Goal: Task Accomplishment & Management: Manage account settings

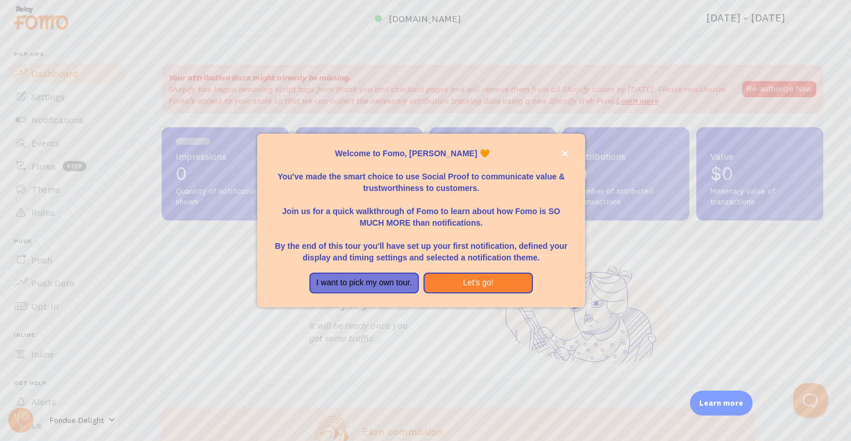
scroll to position [36, 0]
click at [452, 244] on p "By the end of this tour you'll have set up your first notification, defined you…" at bounding box center [421, 246] width 300 height 35
click at [565, 122] on div at bounding box center [425, 220] width 851 height 441
click at [564, 119] on div at bounding box center [425, 220] width 851 height 441
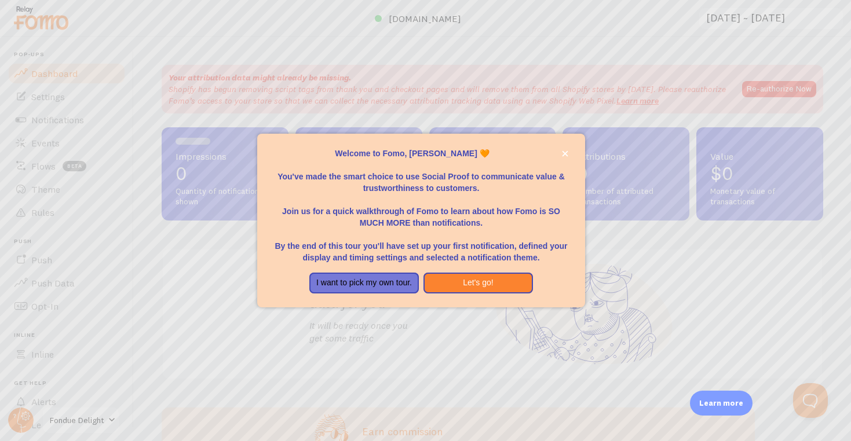
click at [564, 119] on div at bounding box center [425, 220] width 851 height 441
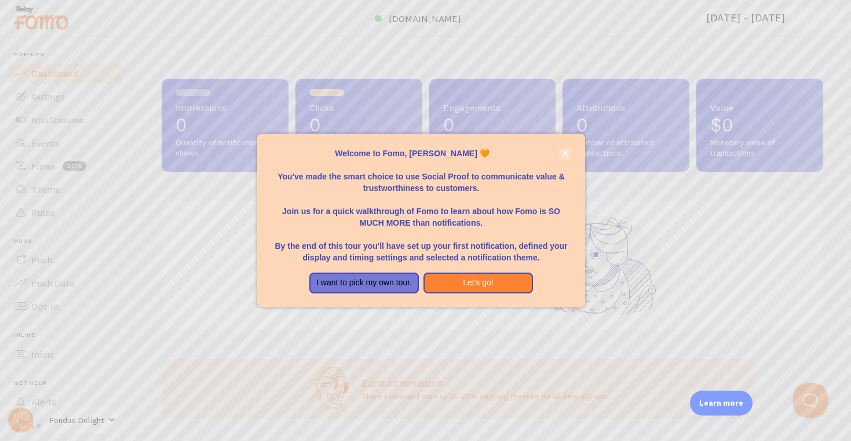
click at [567, 157] on icon "close," at bounding box center [565, 154] width 6 height 6
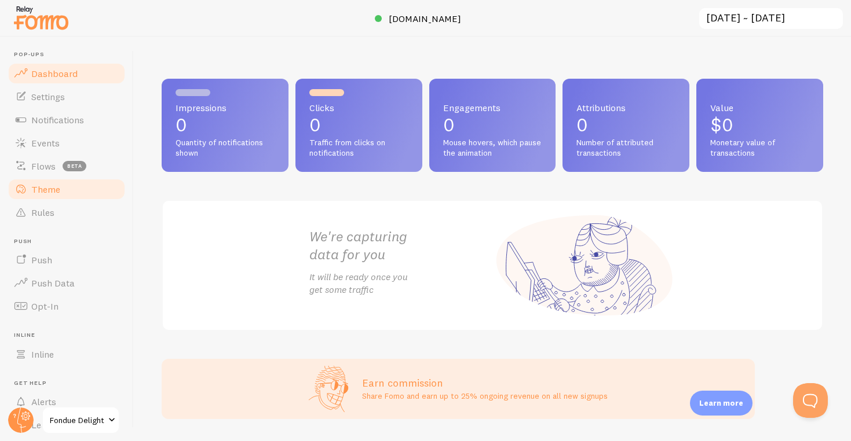
click at [54, 195] on link "Theme" at bounding box center [66, 189] width 119 height 23
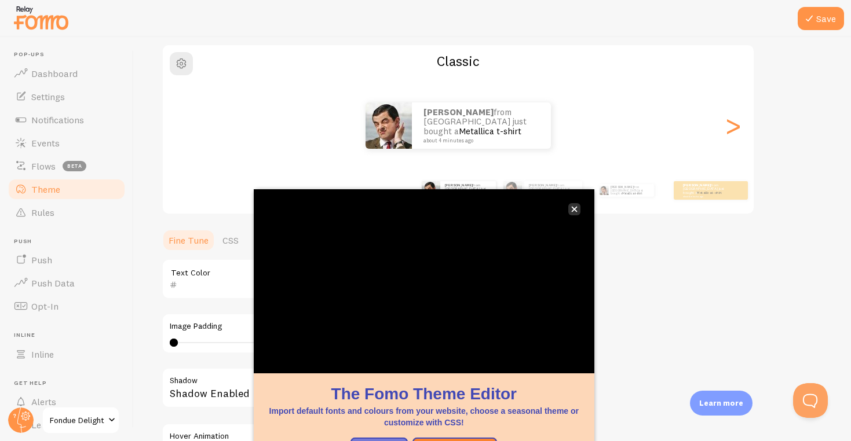
click at [576, 206] on icon "close," at bounding box center [574, 209] width 6 height 6
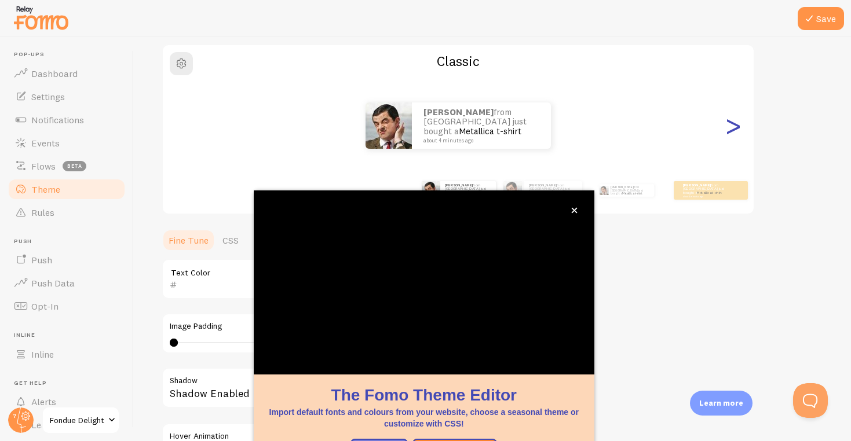
scroll to position [19, 0]
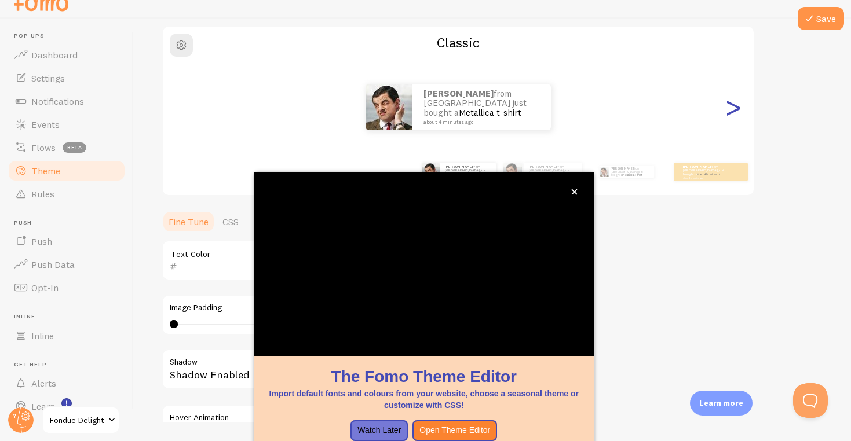
click at [731, 129] on div ">" at bounding box center [733, 106] width 14 height 83
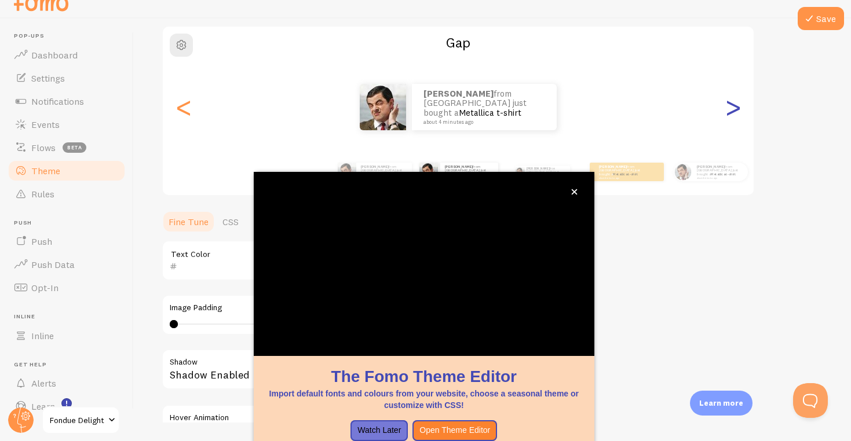
click at [730, 106] on div ">" at bounding box center [733, 106] width 14 height 83
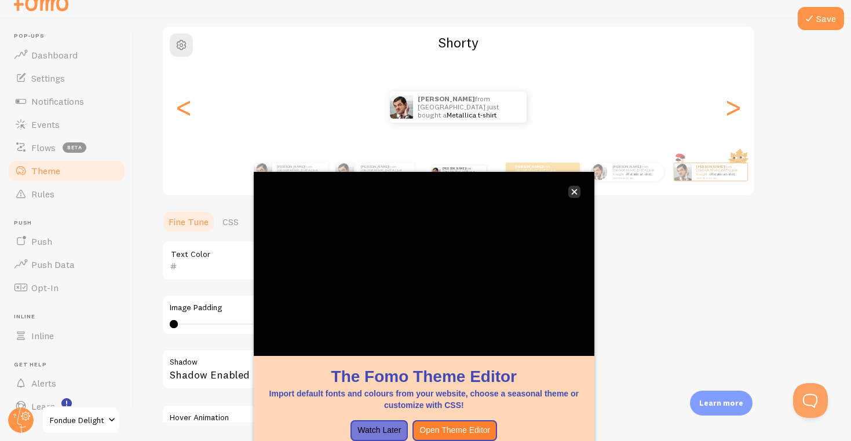
click at [577, 194] on icon "close," at bounding box center [574, 192] width 6 height 6
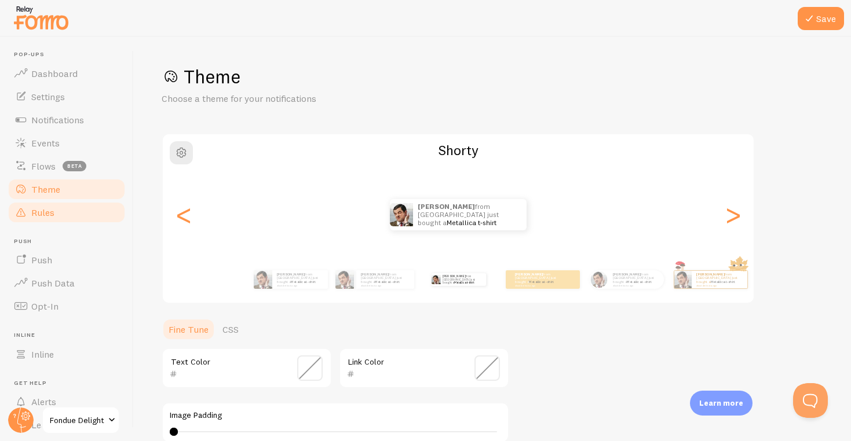
scroll to position [0, 0]
click at [65, 82] on link "Dashboard" at bounding box center [66, 73] width 119 height 23
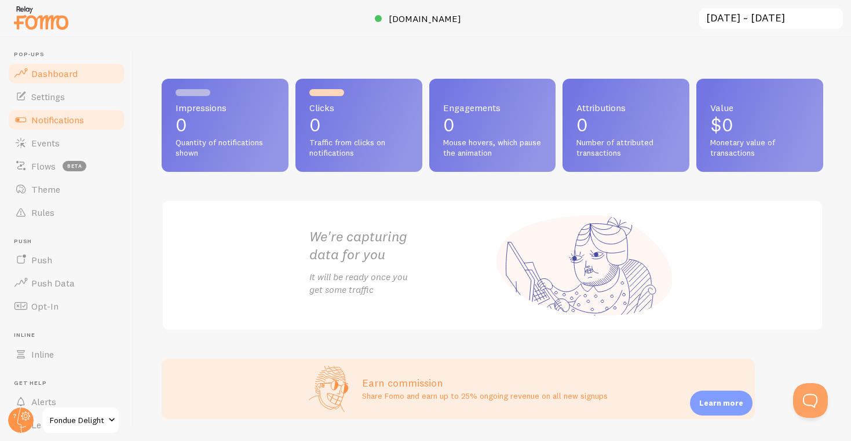
click at [59, 114] on span "Notifications" at bounding box center [57, 120] width 53 height 12
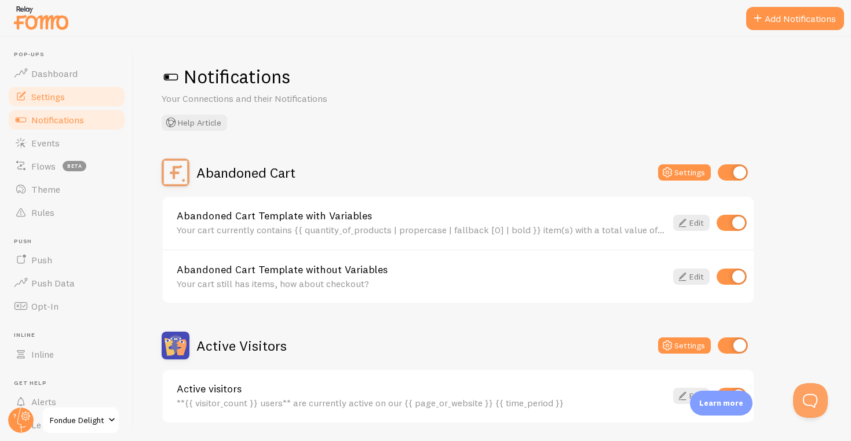
click at [59, 95] on span "Settings" at bounding box center [48, 97] width 34 height 12
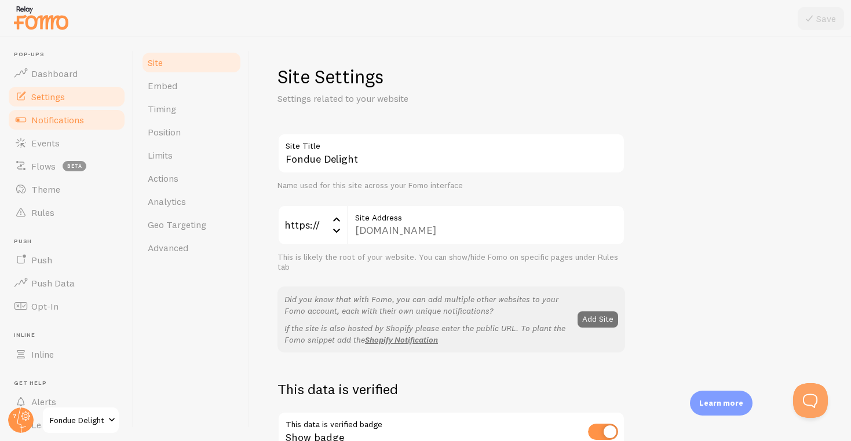
click at [52, 119] on span "Notifications" at bounding box center [57, 120] width 53 height 12
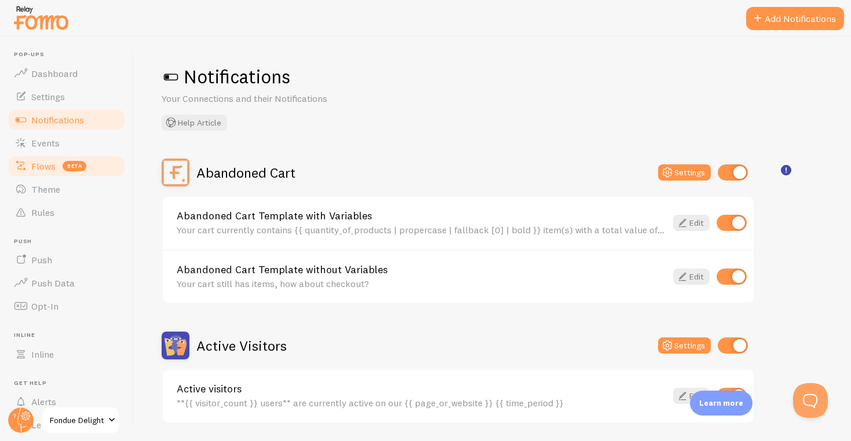
drag, startPoint x: 50, startPoint y: 152, endPoint x: 50, endPoint y: 165, distance: 12.7
click at [50, 152] on link "Events" at bounding box center [66, 142] width 119 height 23
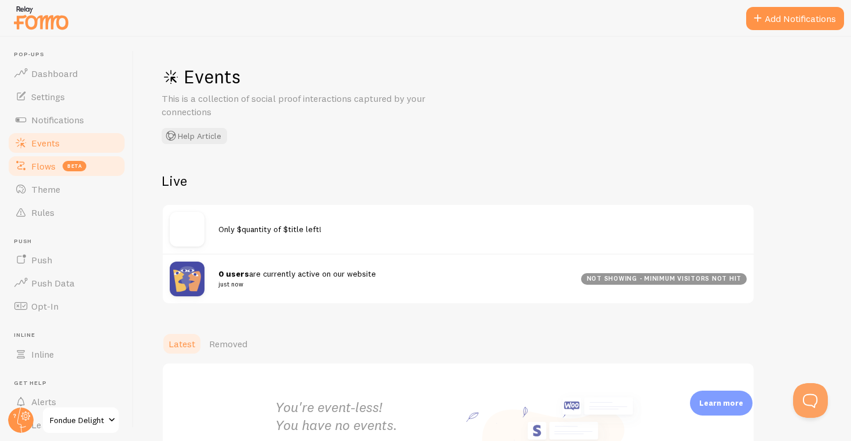
click at [51, 170] on span "Flows" at bounding box center [43, 166] width 24 height 12
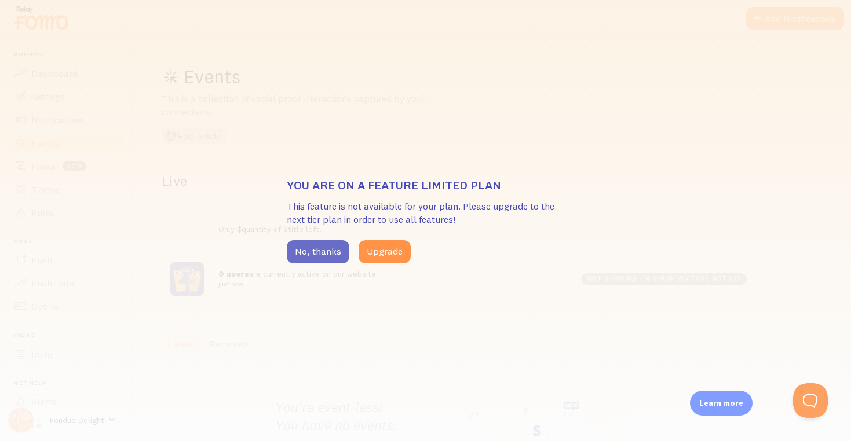
click at [314, 247] on button "No, thanks" at bounding box center [318, 251] width 63 height 23
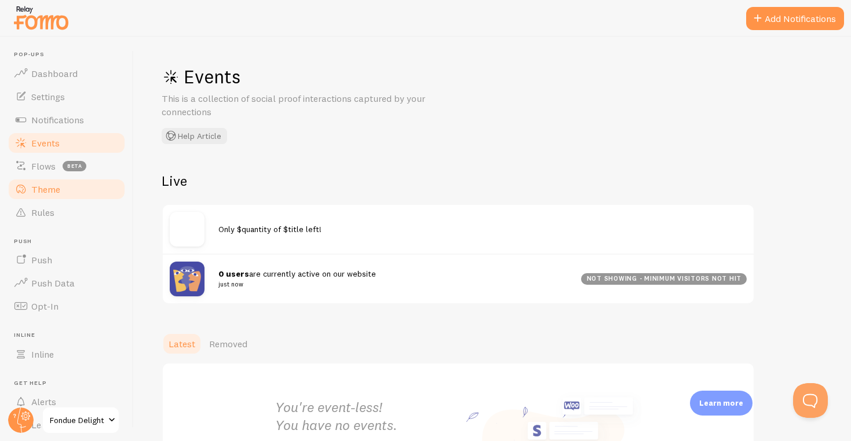
click at [100, 191] on link "Theme" at bounding box center [66, 189] width 119 height 23
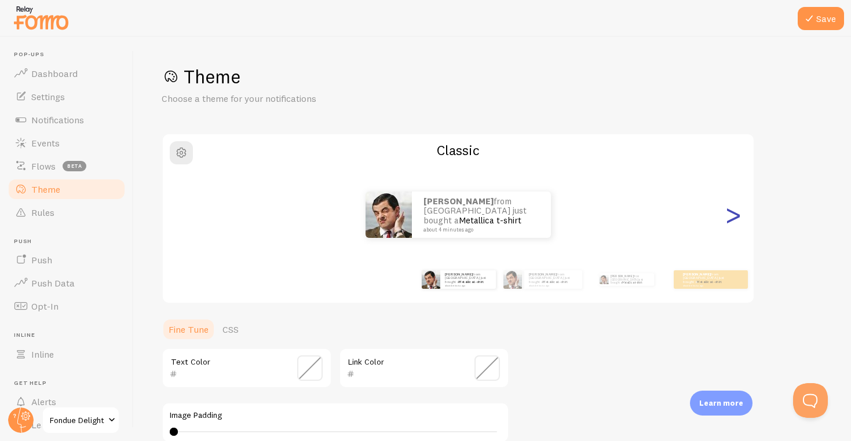
click at [730, 216] on div ">" at bounding box center [733, 214] width 14 height 83
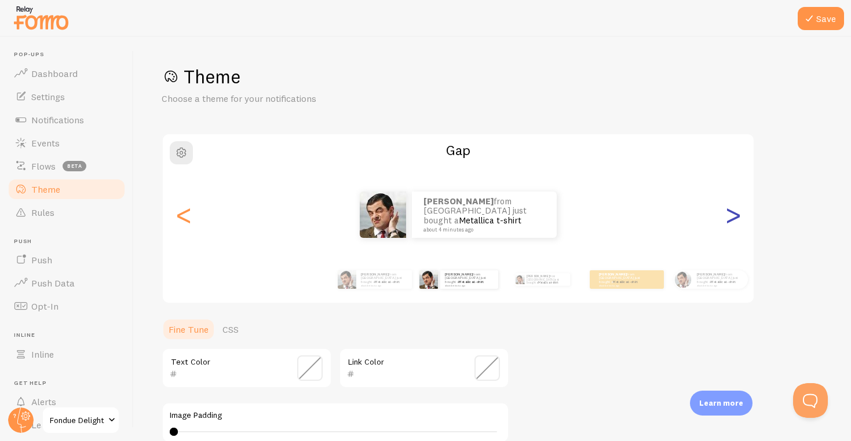
click at [730, 216] on div ">" at bounding box center [733, 214] width 14 height 83
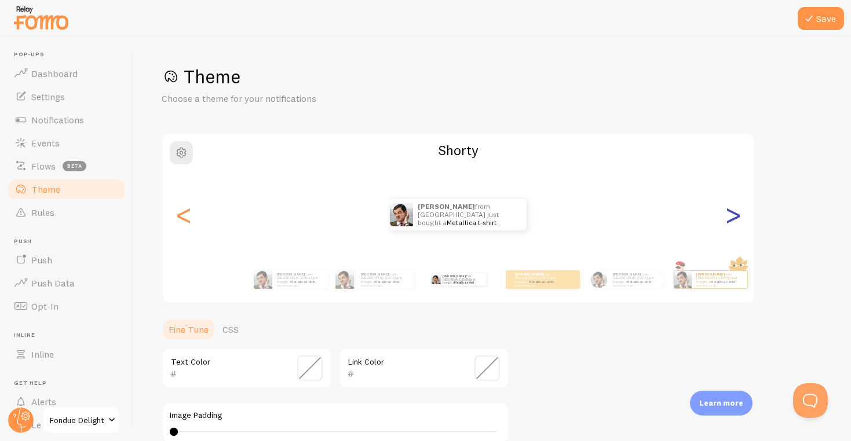
click at [730, 216] on div ">" at bounding box center [733, 214] width 14 height 83
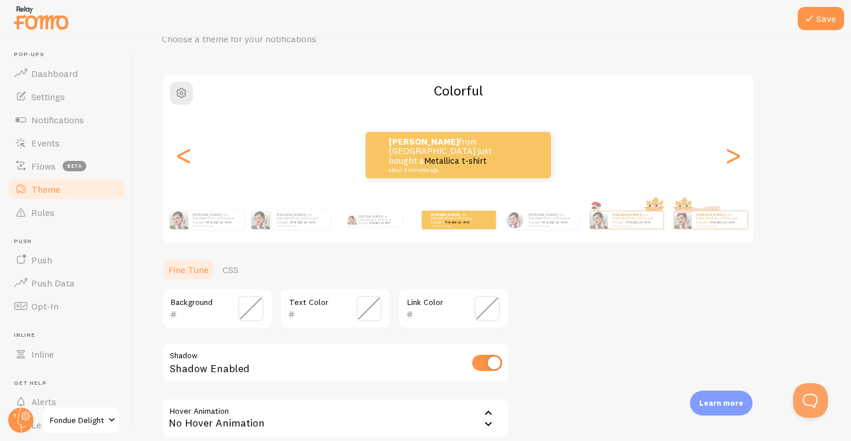
scroll to position [83, 0]
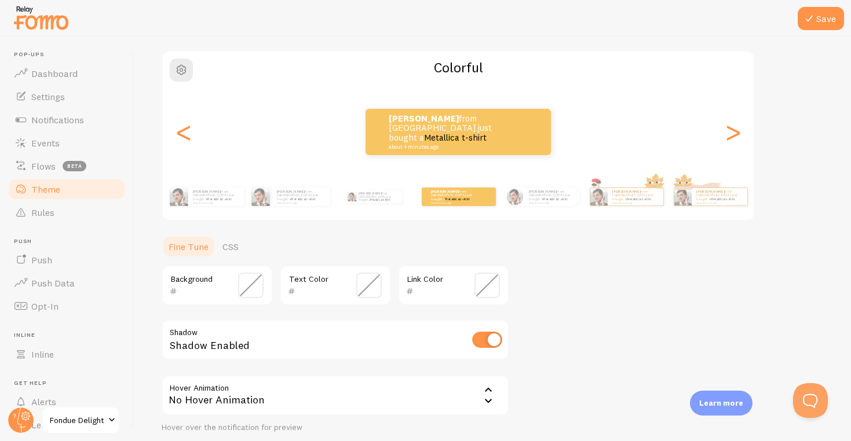
click at [251, 286] on span at bounding box center [250, 285] width 25 height 25
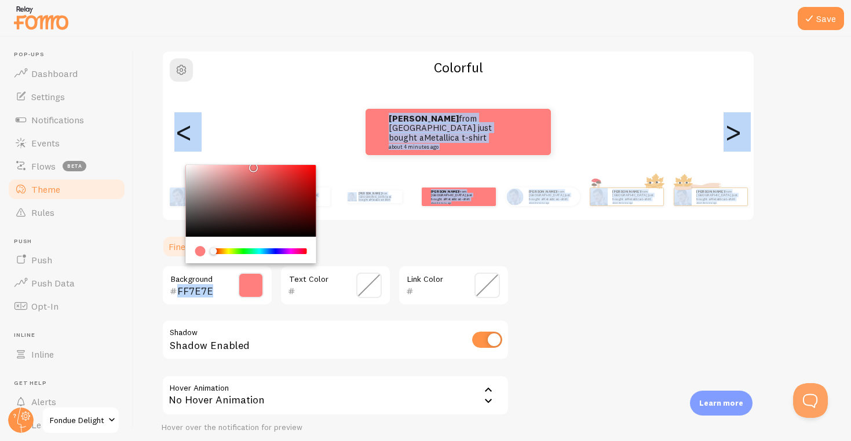
drag, startPoint x: 221, startPoint y: 175, endPoint x: 251, endPoint y: 162, distance: 33.5
click at [251, 162] on div "Theme Choose a theme for your notifications Colorful [PERSON_NAME] from [GEOGRA…" at bounding box center [493, 229] width 662 height 495
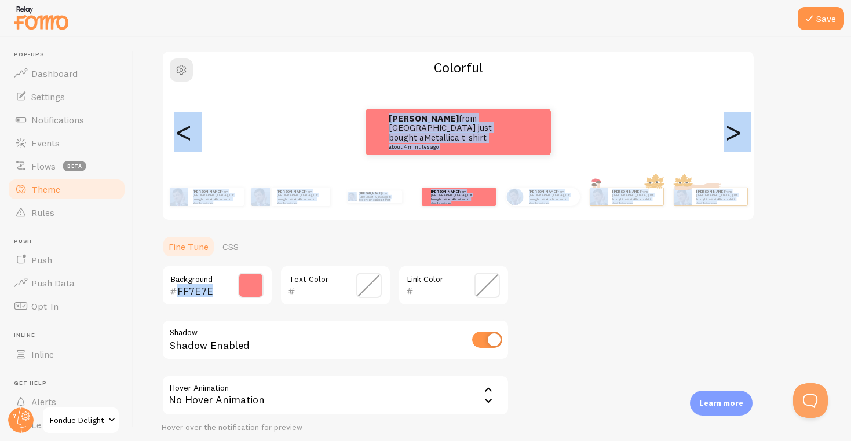
click at [258, 269] on div "FF7E7E Background" at bounding box center [217, 285] width 111 height 41
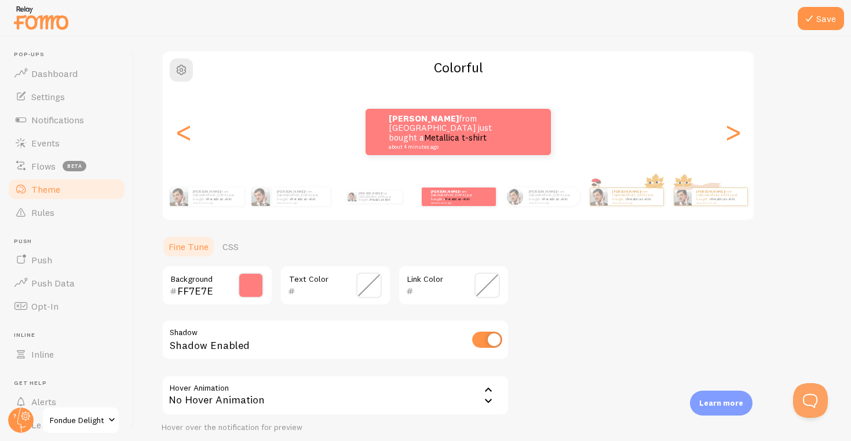
click at [258, 282] on span at bounding box center [250, 285] width 25 height 25
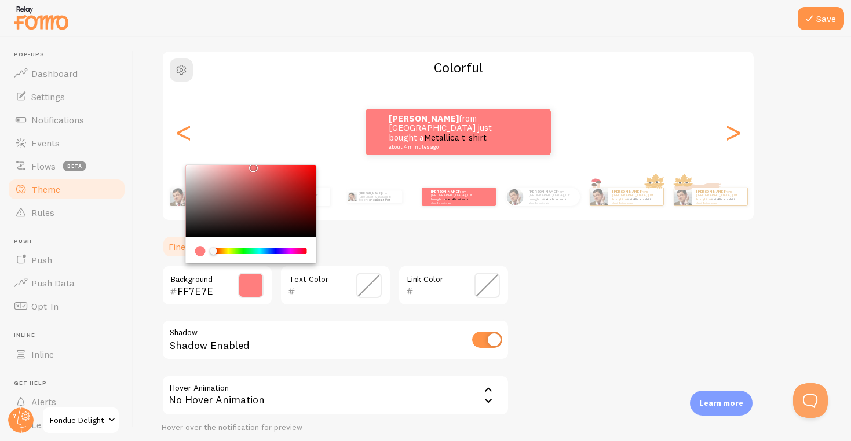
click at [196, 294] on input "FF7E7E" at bounding box center [200, 291] width 47 height 14
paste input "E74141"
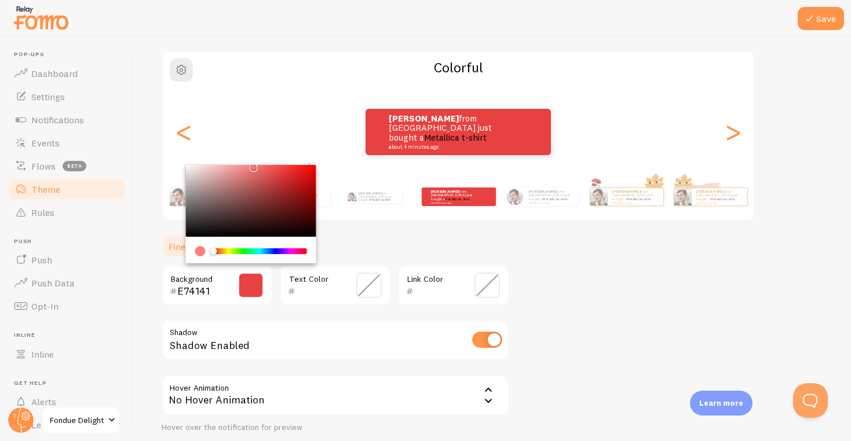
type input "E74141"
click at [180, 306] on div "E74141 Background Text Color Link Color Shadow Shadow Enabled Hover Animation n…" at bounding box center [336, 349] width 348 height 168
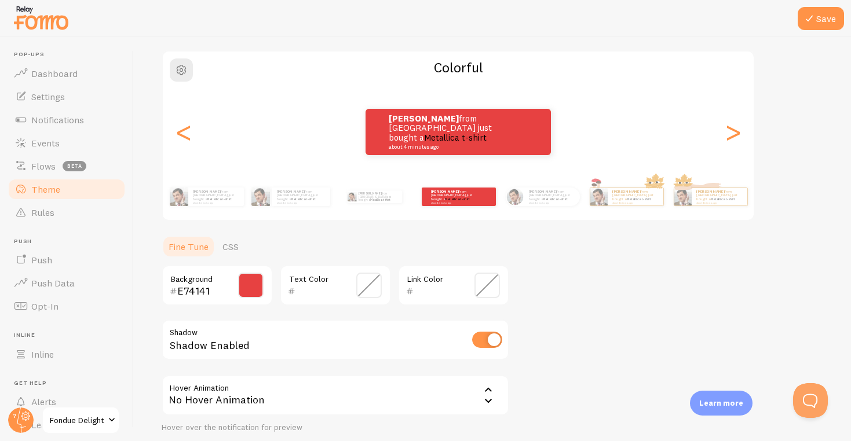
click at [375, 279] on span at bounding box center [368, 285] width 25 height 25
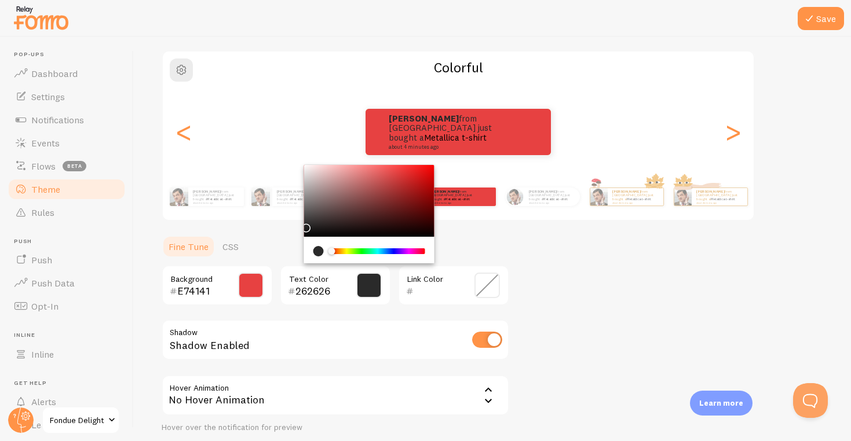
drag, startPoint x: 371, startPoint y: 204, endPoint x: 303, endPoint y: 225, distance: 71.5
click at [303, 225] on div "Theme Choose a theme for your notifications Colorful [PERSON_NAME] from [GEOGRA…" at bounding box center [493, 229] width 662 height 495
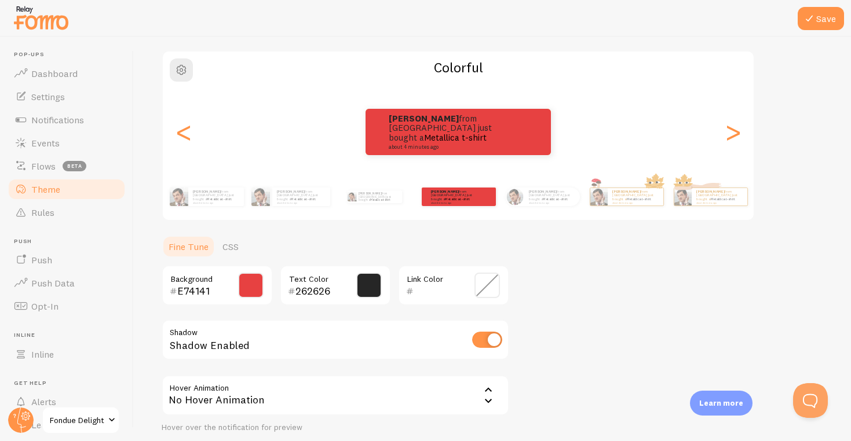
click at [363, 289] on span at bounding box center [368, 285] width 25 height 25
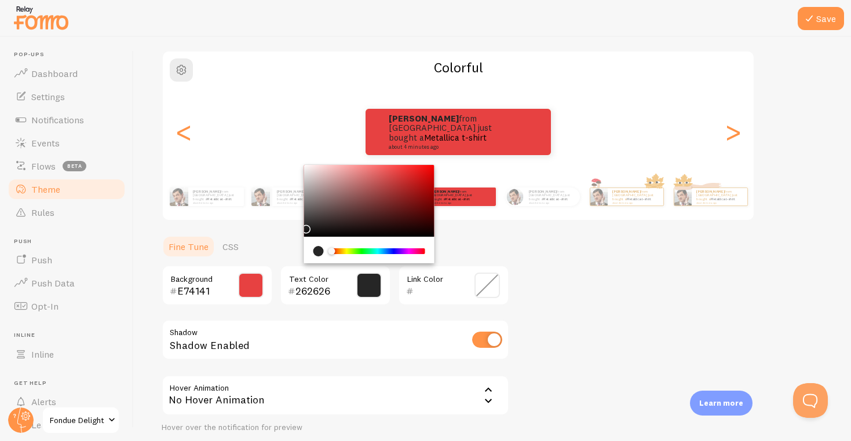
click at [314, 158] on div "[PERSON_NAME] from [GEOGRAPHIC_DATA] just bought a Metallica t-shirt about 4 mi…" at bounding box center [458, 131] width 591 height 83
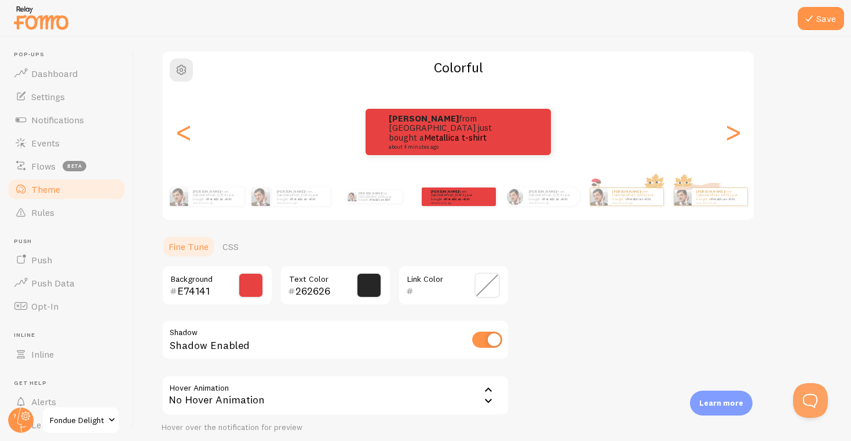
click at [314, 183] on div "Chrome color picker" at bounding box center [369, 201] width 130 height 72
click at [368, 281] on span at bounding box center [368, 285] width 25 height 25
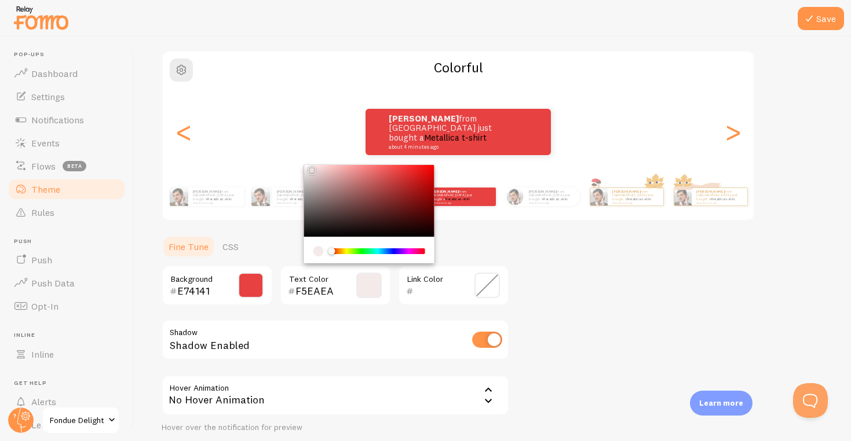
type input "FFFFFF"
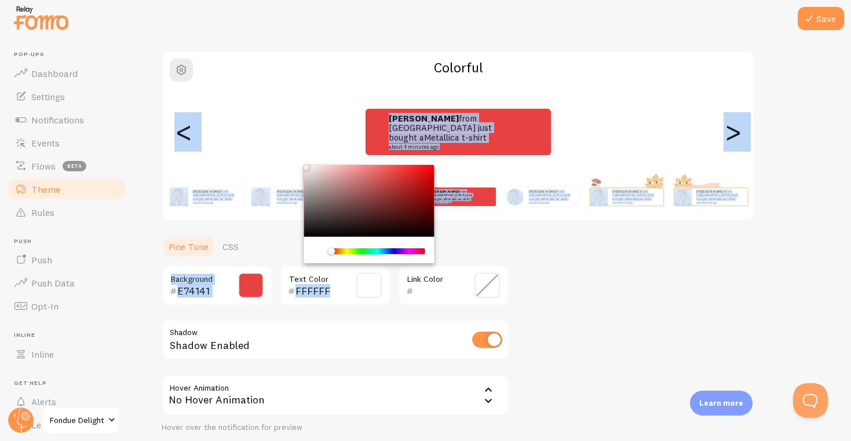
drag, startPoint x: 337, startPoint y: 211, endPoint x: 295, endPoint y: 160, distance: 65.8
click at [295, 160] on div "Theme Choose a theme for your notifications Colorful [PERSON_NAME] from [GEOGRA…" at bounding box center [493, 229] width 662 height 495
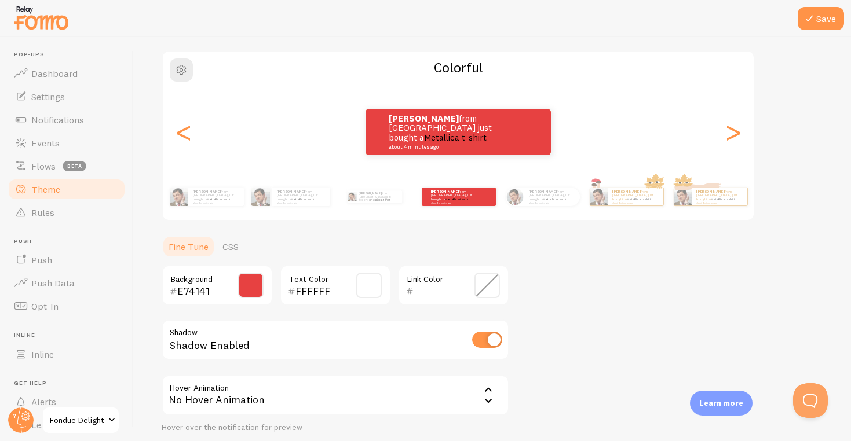
click at [307, 320] on div "Shadow Enabled" at bounding box center [336, 341] width 348 height 42
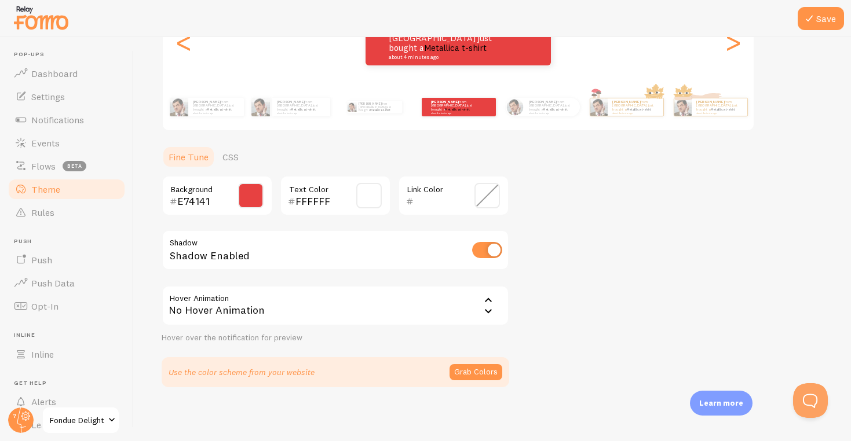
scroll to position [0, 0]
click at [484, 249] on input "checkbox" at bounding box center [487, 250] width 30 height 16
checkbox input "true"
click at [386, 291] on div "No Hover Animation" at bounding box center [336, 306] width 348 height 41
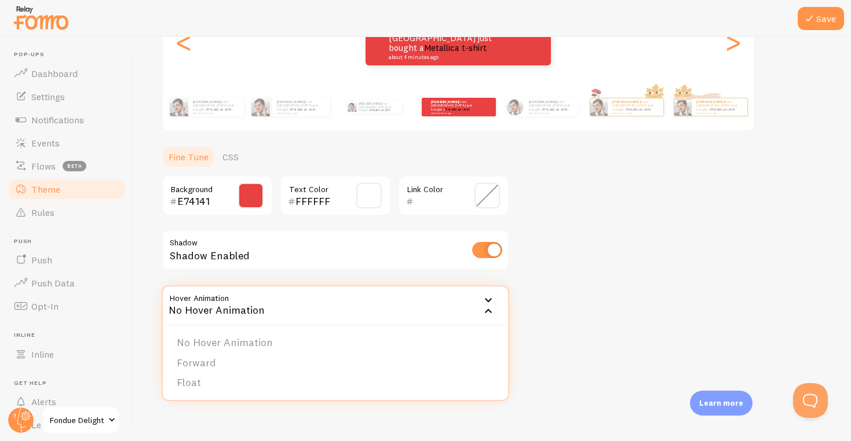
click at [386, 301] on div "No Hover Animation" at bounding box center [336, 306] width 348 height 41
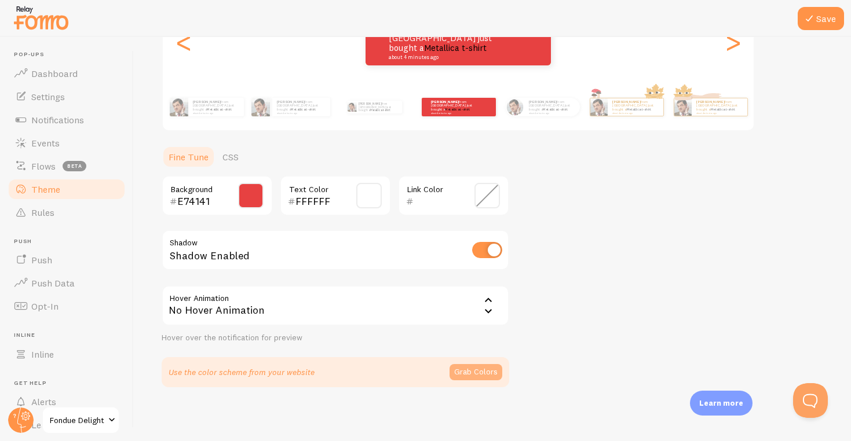
click at [462, 372] on button "Grab Colors" at bounding box center [476, 372] width 53 height 16
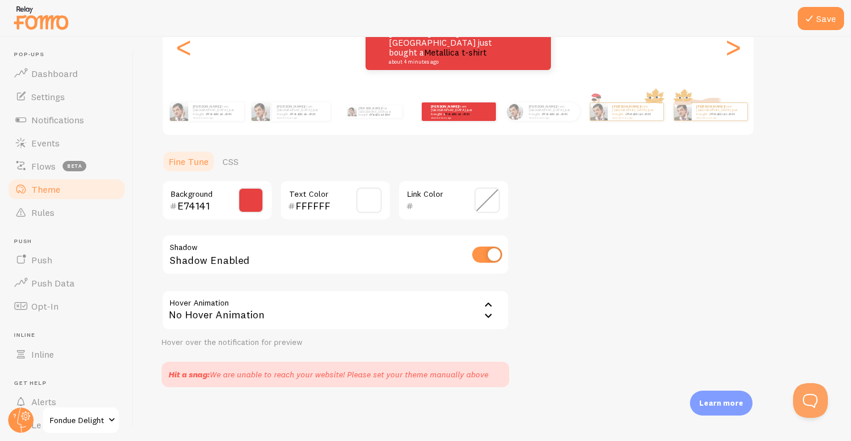
scroll to position [167, 0]
click at [426, 322] on div "No Hover Animation" at bounding box center [336, 311] width 348 height 41
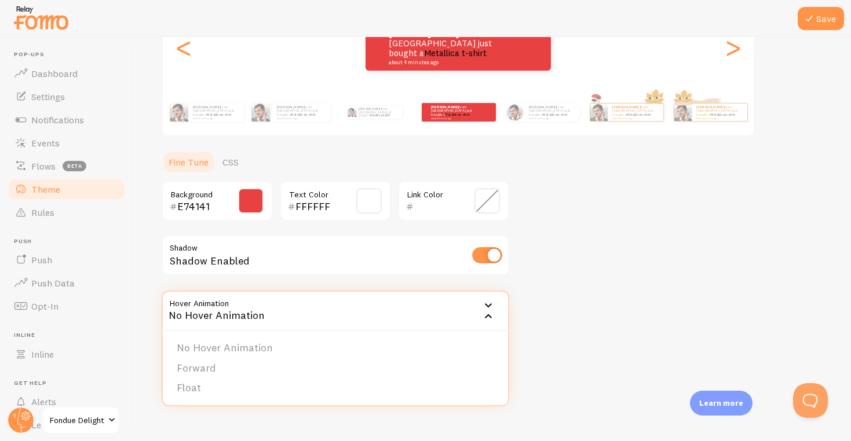
click at [425, 311] on div "No Hover Animation" at bounding box center [336, 311] width 348 height 41
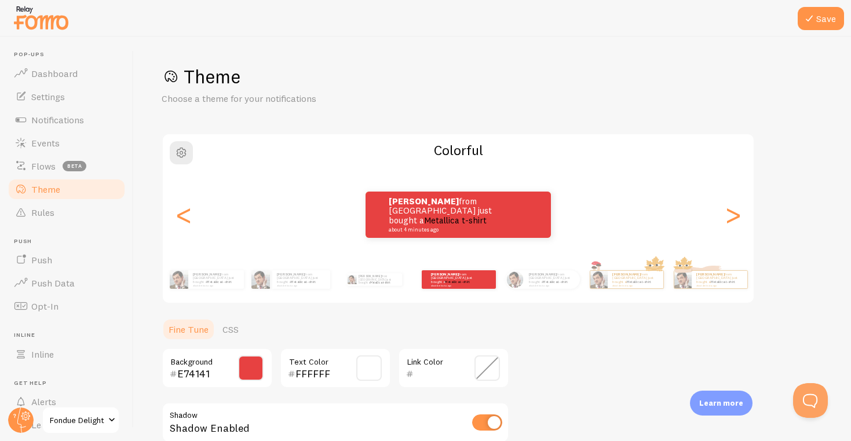
scroll to position [0, 0]
click at [818, 25] on button "Save" at bounding box center [821, 18] width 46 height 23
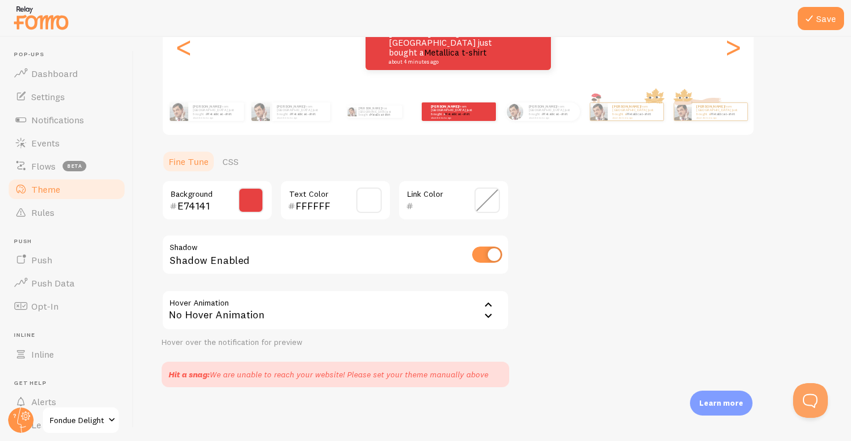
scroll to position [167, 0]
click at [400, 321] on div "No Hover Animation" at bounding box center [336, 311] width 348 height 41
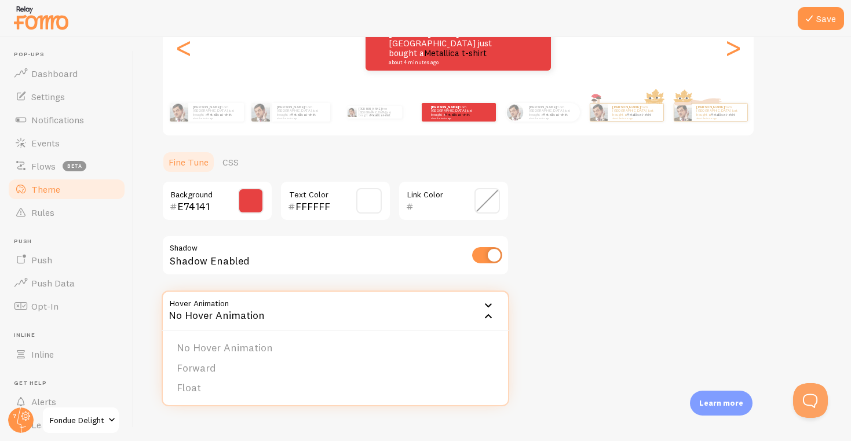
click at [391, 302] on div "No Hover Animation" at bounding box center [336, 311] width 348 height 41
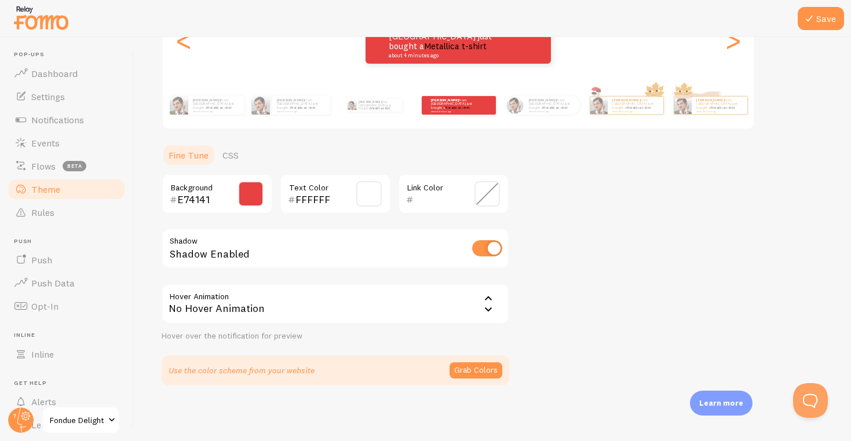
scroll to position [173, 0]
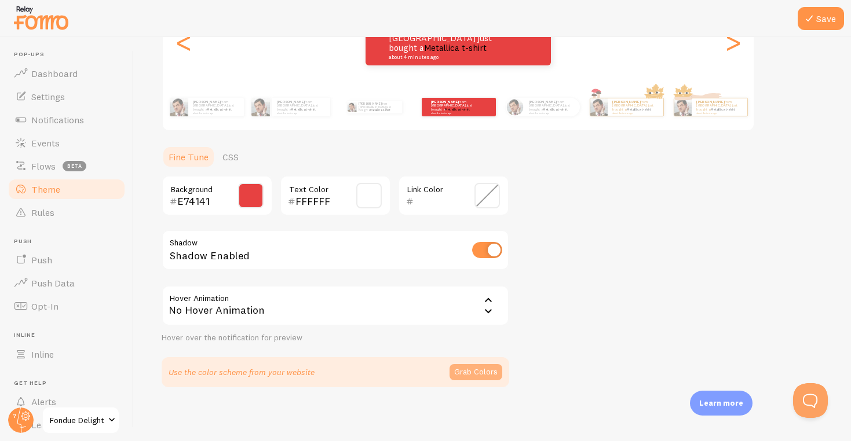
click at [474, 374] on button "Grab Colors" at bounding box center [476, 372] width 53 height 16
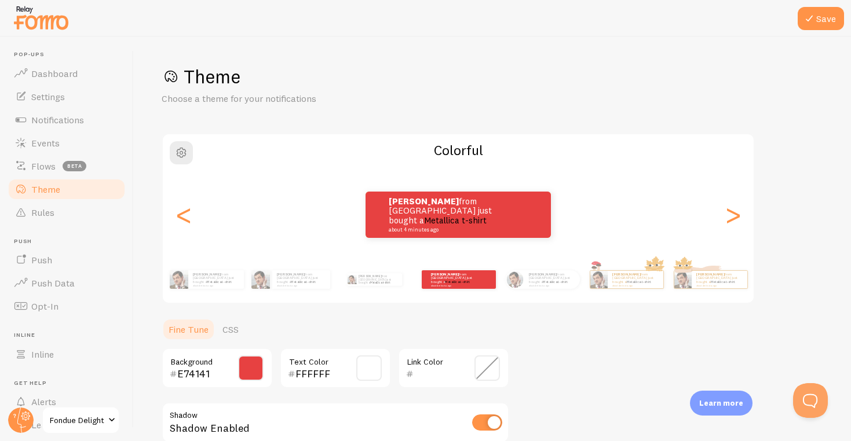
scroll to position [0, 0]
click at [807, 23] on icon at bounding box center [809, 19] width 14 height 14
click at [185, 148] on span "button" at bounding box center [181, 153] width 14 height 14
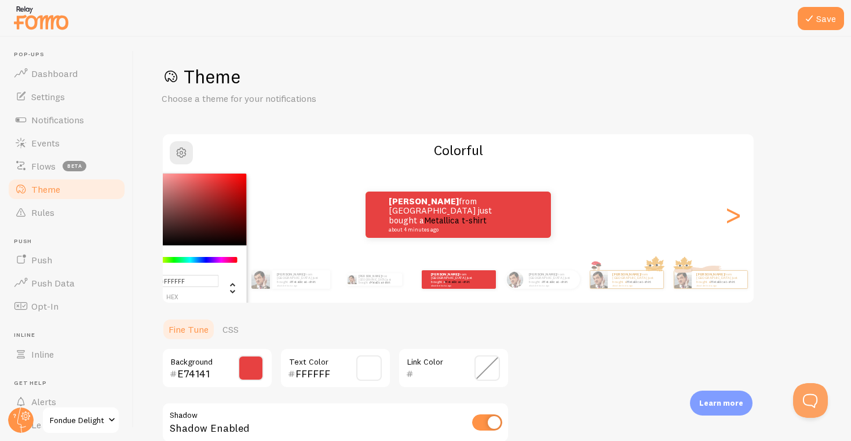
click at [250, 117] on div "Theme Choose a theme for your notifications #FFFFFF hex 255 r 255 g 255 b 0 h 0…" at bounding box center [493, 310] width 662 height 491
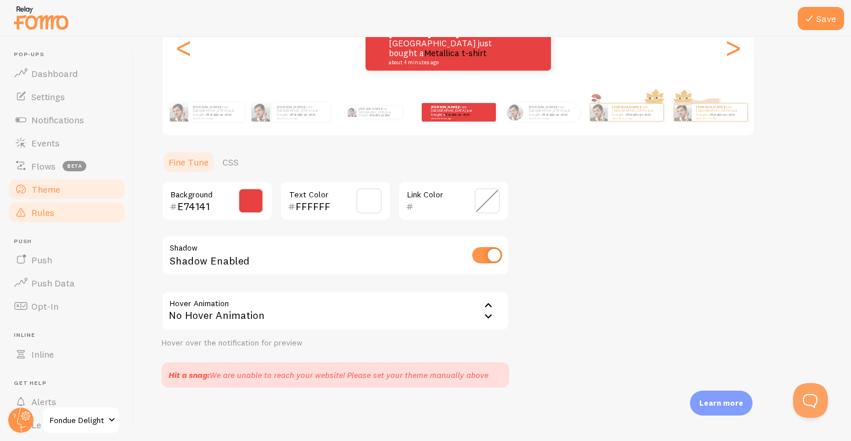
click at [67, 215] on link "Rules" at bounding box center [66, 212] width 119 height 23
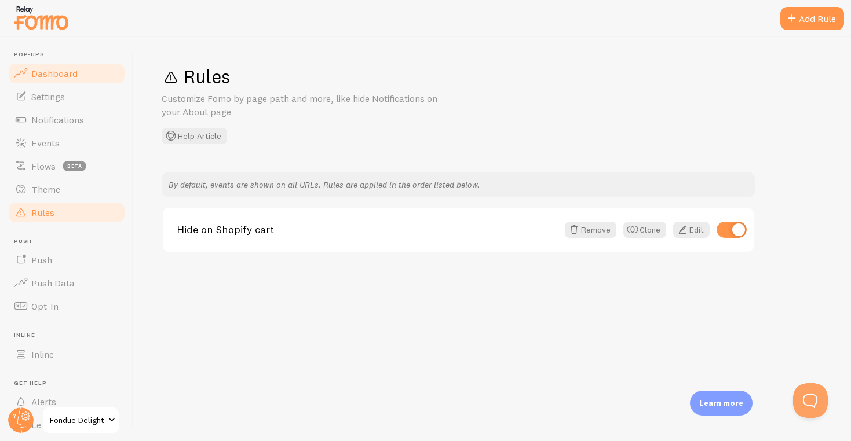
click at [77, 80] on link "Dashboard" at bounding box center [66, 73] width 119 height 23
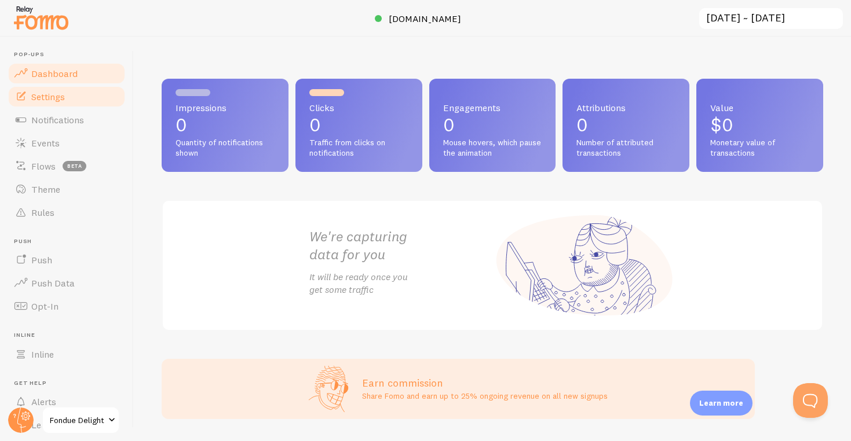
click at [74, 96] on link "Settings" at bounding box center [66, 96] width 119 height 23
